Goal: Task Accomplishment & Management: Complete application form

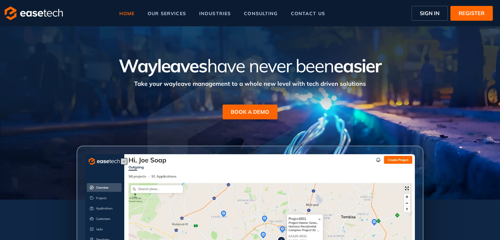
click at [421, 17] on span "SIGN IN" at bounding box center [430, 13] width 20 height 8
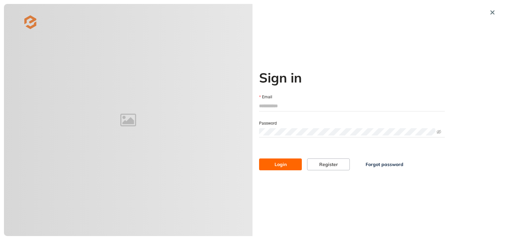
type input "**********"
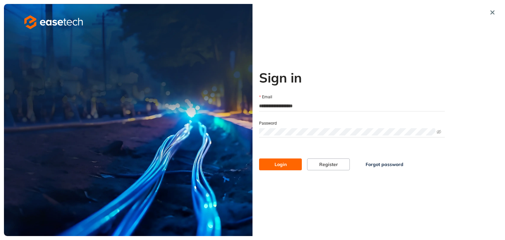
click at [280, 166] on span "Login" at bounding box center [281, 164] width 12 height 7
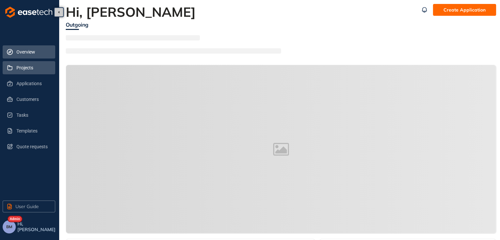
click at [31, 69] on span "Projects" at bounding box center [33, 67] width 34 height 13
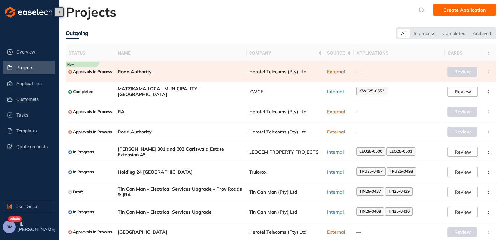
click at [286, 74] on td "Herotel Telecoms (Pty) Ltd" at bounding box center [286, 72] width 78 height 20
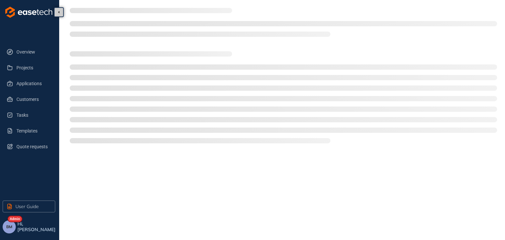
type textarea "**********"
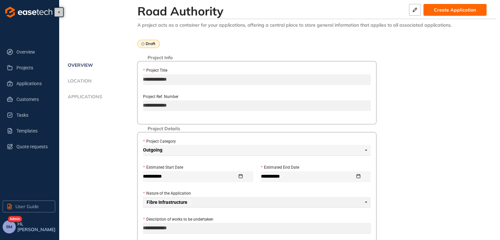
click at [81, 101] on li "Applications" at bounding box center [102, 100] width 72 height 13
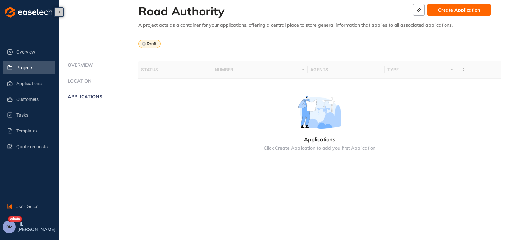
click at [25, 70] on span "Projects" at bounding box center [33, 67] width 34 height 13
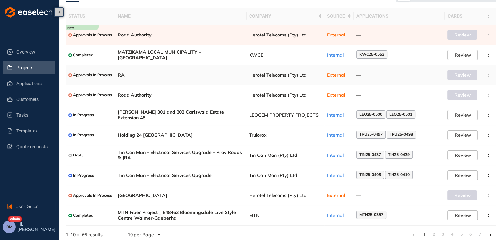
scroll to position [43, 0]
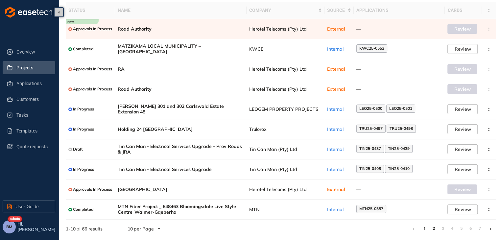
click at [435, 230] on link "2" at bounding box center [434, 229] width 7 height 10
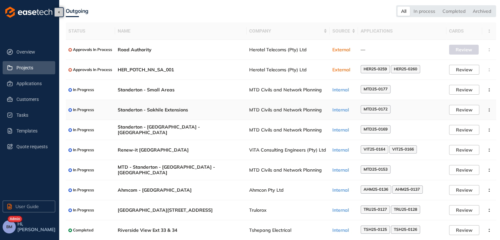
scroll to position [43, 0]
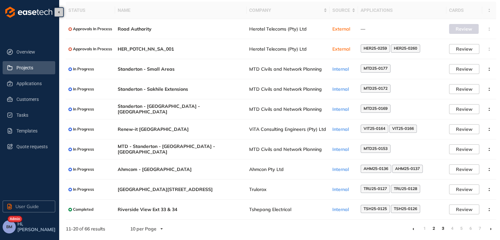
click at [444, 229] on link "3" at bounding box center [443, 229] width 7 height 10
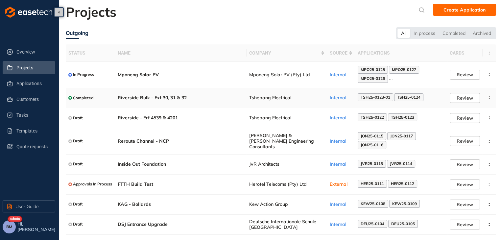
scroll to position [55, 0]
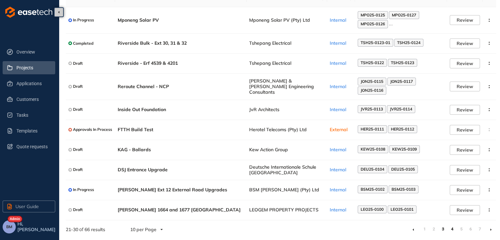
click at [453, 228] on link "4" at bounding box center [452, 229] width 7 height 10
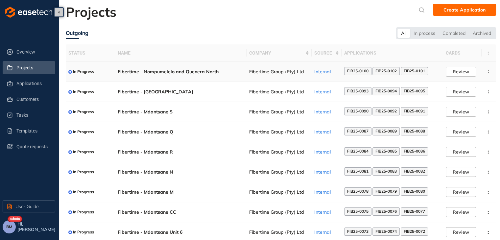
scroll to position [43, 0]
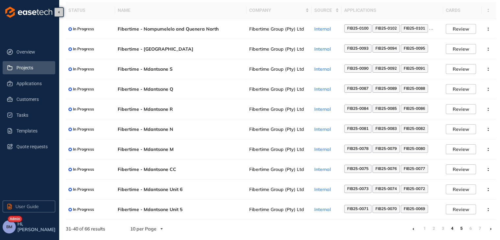
click at [460, 230] on link "5" at bounding box center [461, 229] width 7 height 10
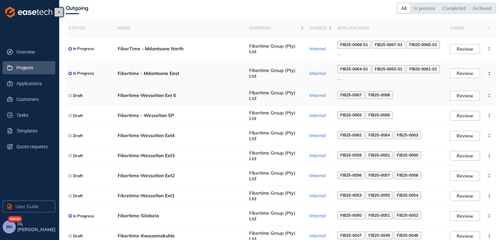
scroll to position [51, 0]
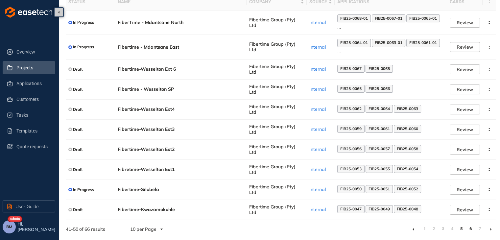
click at [470, 231] on link "6" at bounding box center [470, 229] width 7 height 10
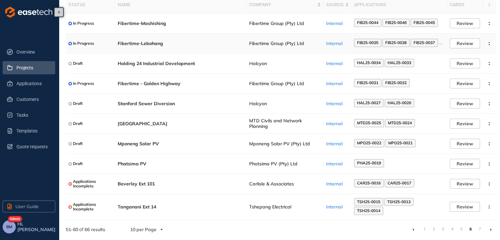
scroll to position [49, 0]
click at [479, 229] on link "7" at bounding box center [480, 229] width 7 height 10
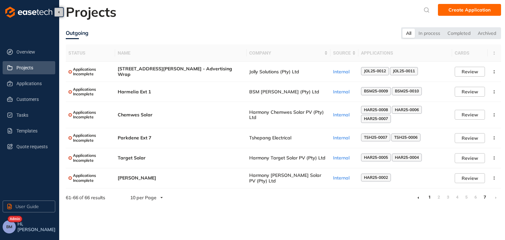
click at [430, 199] on link "1" at bounding box center [429, 197] width 7 height 10
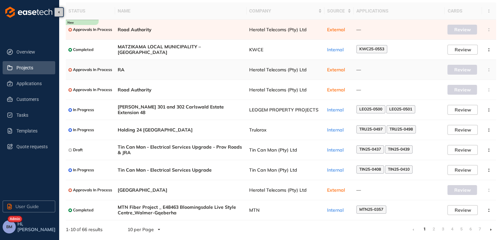
scroll to position [43, 0]
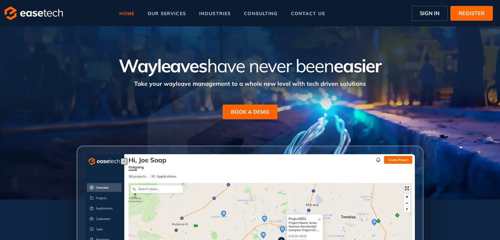
click at [440, 16] on button "SIGN IN" at bounding box center [430, 13] width 36 height 15
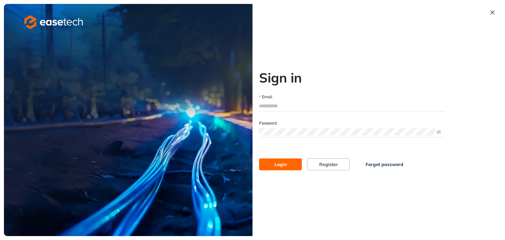
type input "**********"
click at [288, 161] on button "Login" at bounding box center [280, 165] width 43 height 12
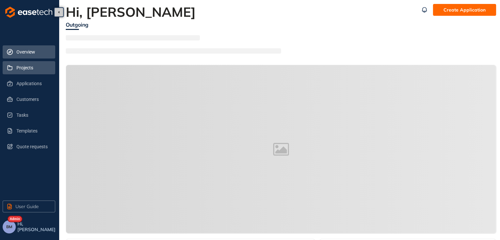
click at [30, 67] on span "Projects" at bounding box center [33, 67] width 34 height 13
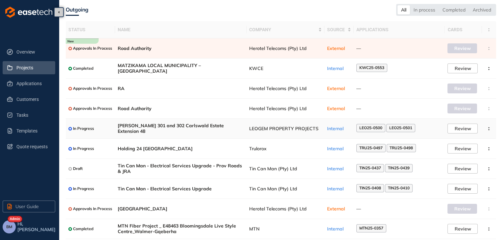
scroll to position [33, 0]
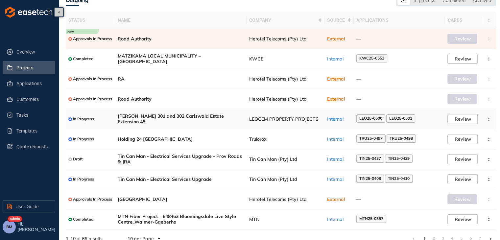
click at [318, 119] on span "LEOGEM PROPERTY PROJECTS" at bounding box center [285, 119] width 73 height 6
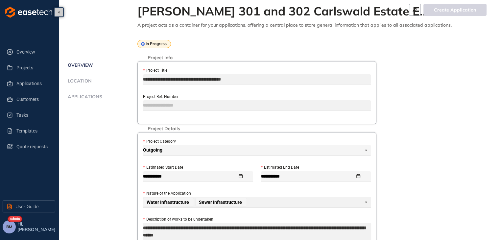
click at [97, 97] on span "Applications" at bounding box center [84, 97] width 37 height 6
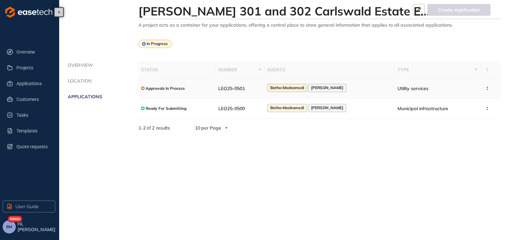
click at [264, 86] on td "LEO25-0501" at bounding box center [240, 89] width 49 height 20
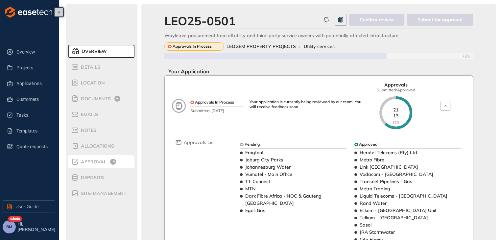
click at [90, 165] on div "Approval" at bounding box center [99, 162] width 56 height 8
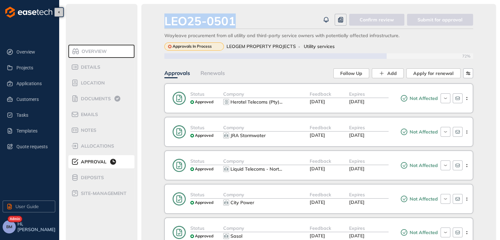
drag, startPoint x: 244, startPoint y: 22, endPoint x: 164, endPoint y: 23, distance: 79.9
copy div "LEO25-0501"
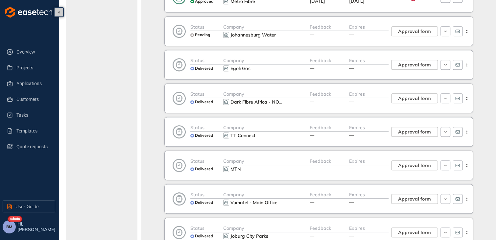
scroll to position [581, 0]
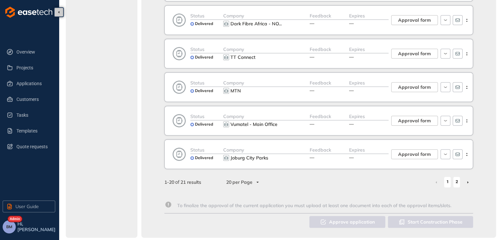
click at [455, 180] on link "2" at bounding box center [457, 182] width 7 height 10
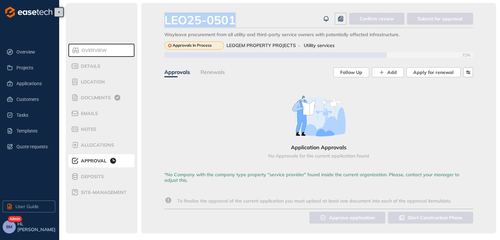
scroll to position [1, 0]
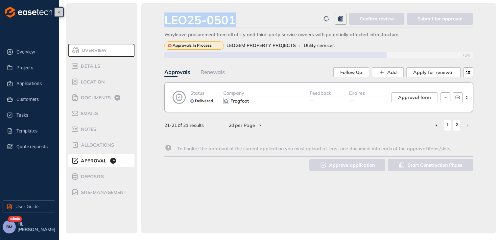
click at [449, 125] on link "1" at bounding box center [447, 125] width 7 height 10
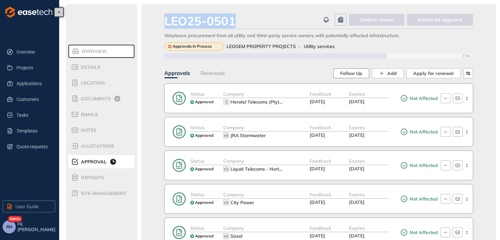
click at [353, 75] on span "Follow Up" at bounding box center [351, 73] width 22 height 7
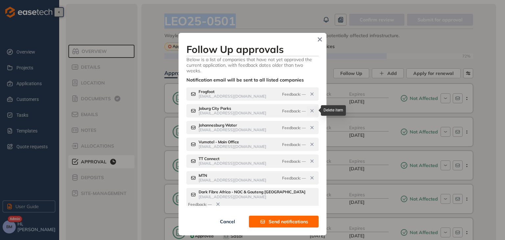
click at [311, 109] on icon "button" at bounding box center [311, 110] width 5 height 5
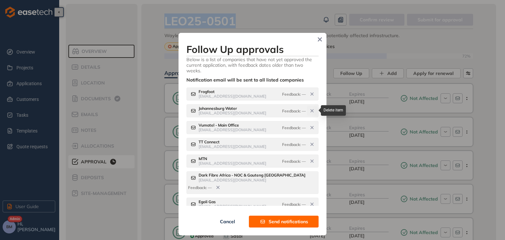
click at [311, 111] on icon "button" at bounding box center [312, 111] width 3 height 3
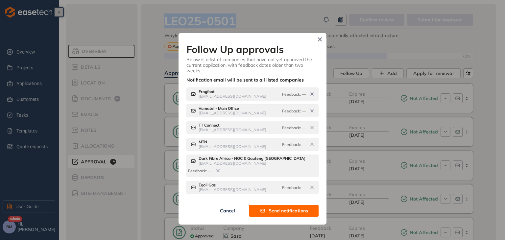
click at [283, 209] on span "Send notifications" at bounding box center [288, 210] width 39 height 7
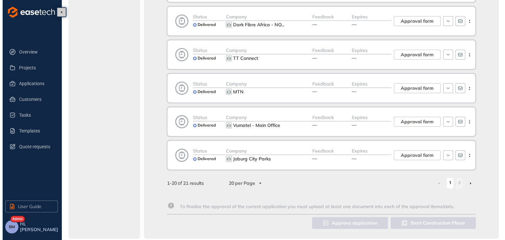
scroll to position [581, 0]
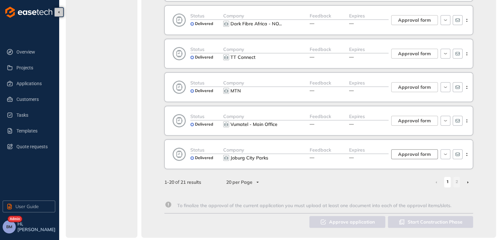
click at [420, 151] on span "Approval form" at bounding box center [414, 154] width 33 height 7
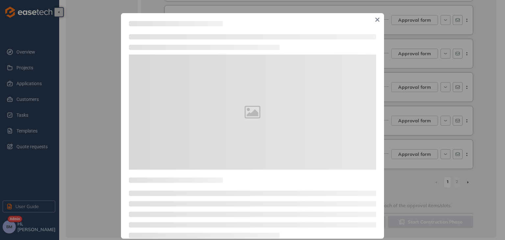
type textarea "**********"
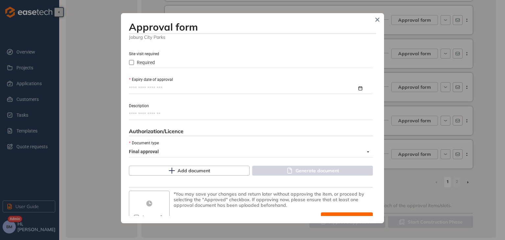
scroll to position [296, 0]
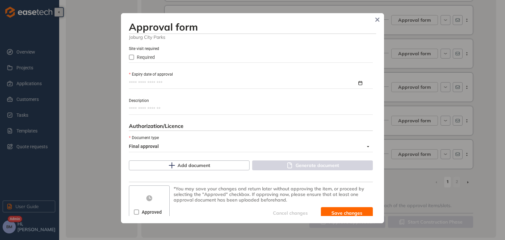
click at [144, 111] on textarea "Description" at bounding box center [251, 109] width 244 height 11
click at [142, 84] on input "Expiry date of approval" at bounding box center [243, 83] width 228 height 7
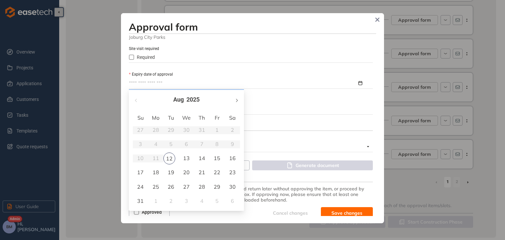
click at [236, 100] on span "button" at bounding box center [236, 100] width 3 height 3
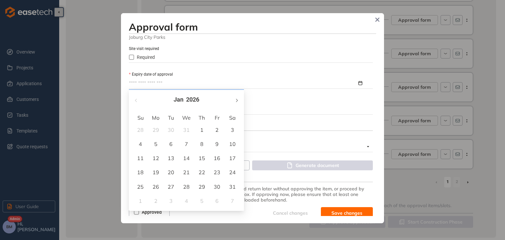
click at [236, 100] on span "button" at bounding box center [236, 100] width 3 height 3
type input "**********"
click at [139, 145] on div "8" at bounding box center [140, 144] width 8 height 8
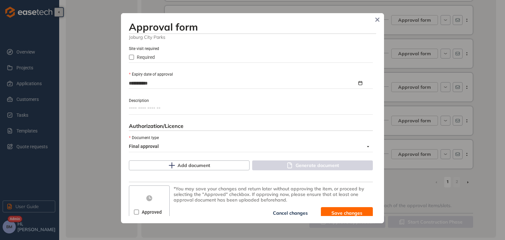
scroll to position [302, 0]
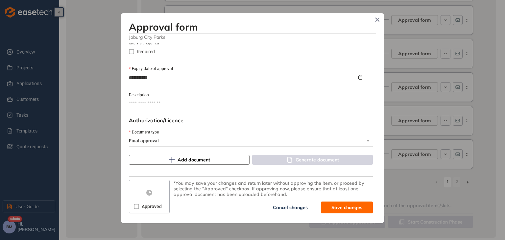
click at [184, 162] on span "Add document" at bounding box center [194, 159] width 33 height 7
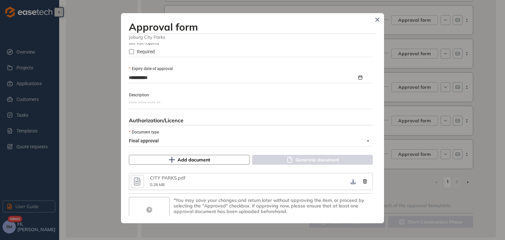
scroll to position [319, 0]
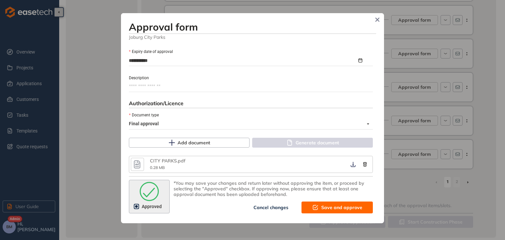
click at [326, 209] on span "Save and approve" at bounding box center [341, 207] width 41 height 7
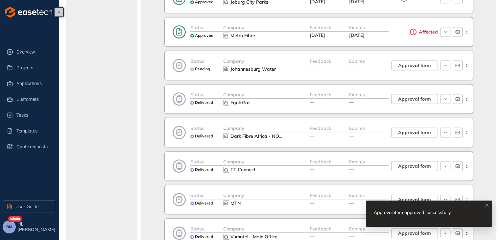
scroll to position [483, 0]
